Goal: Navigation & Orientation: Find specific page/section

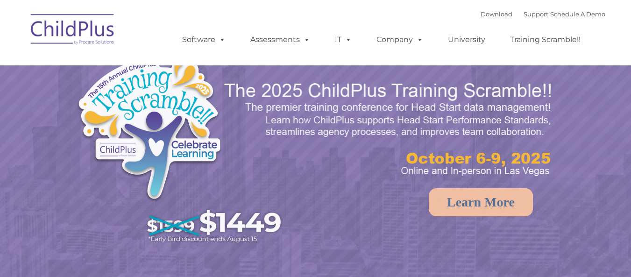
select select "MEDIUM"
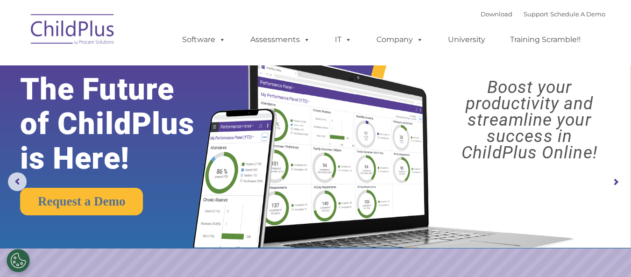
click at [101, 35] on img at bounding box center [72, 30] width 93 height 47
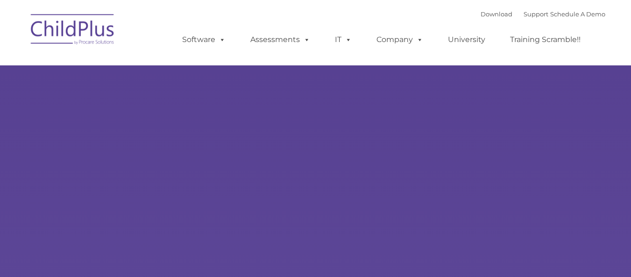
type input ""
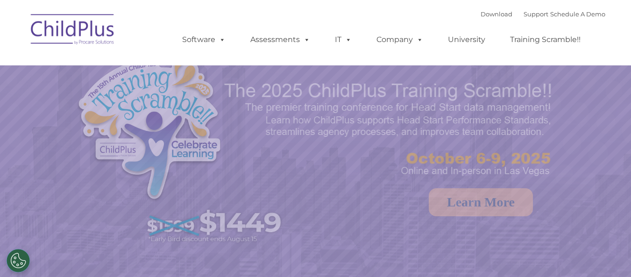
select select "MEDIUM"
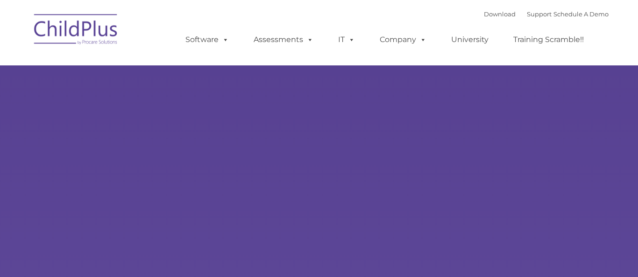
type input ""
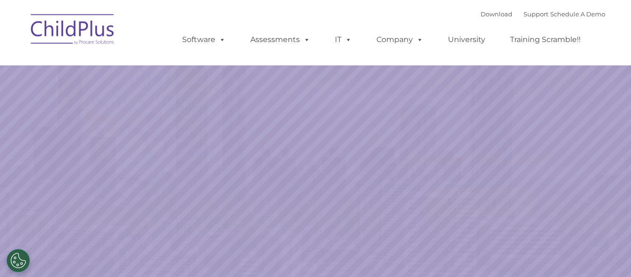
select select "MEDIUM"
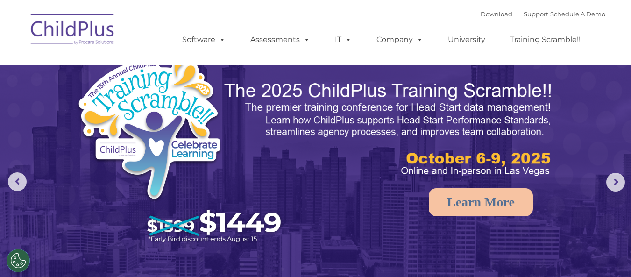
click at [106, 20] on img at bounding box center [72, 30] width 93 height 47
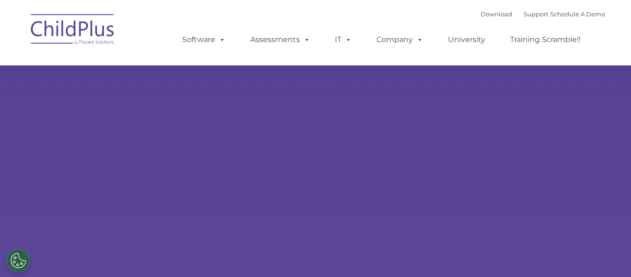
type input ""
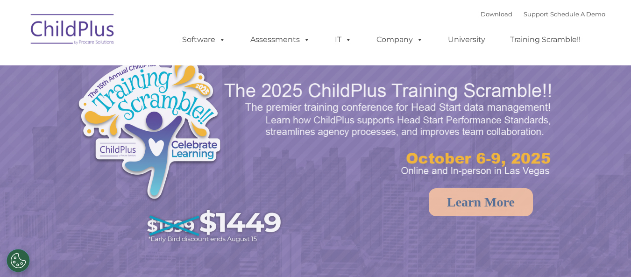
select select "MEDIUM"
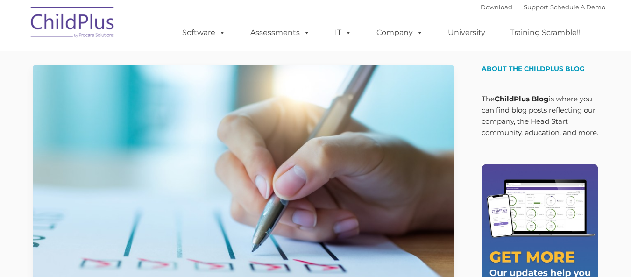
type input ""
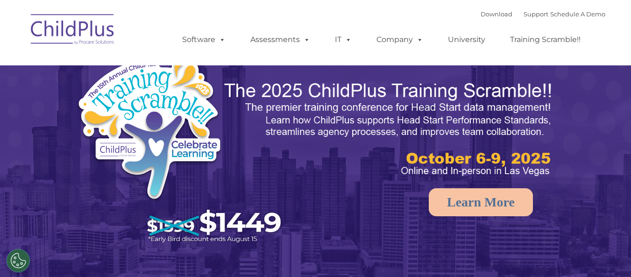
select select "MEDIUM"
click at [481, 14] on link "Download" at bounding box center [497, 13] width 32 height 7
